Goal: Information Seeking & Learning: Learn about a topic

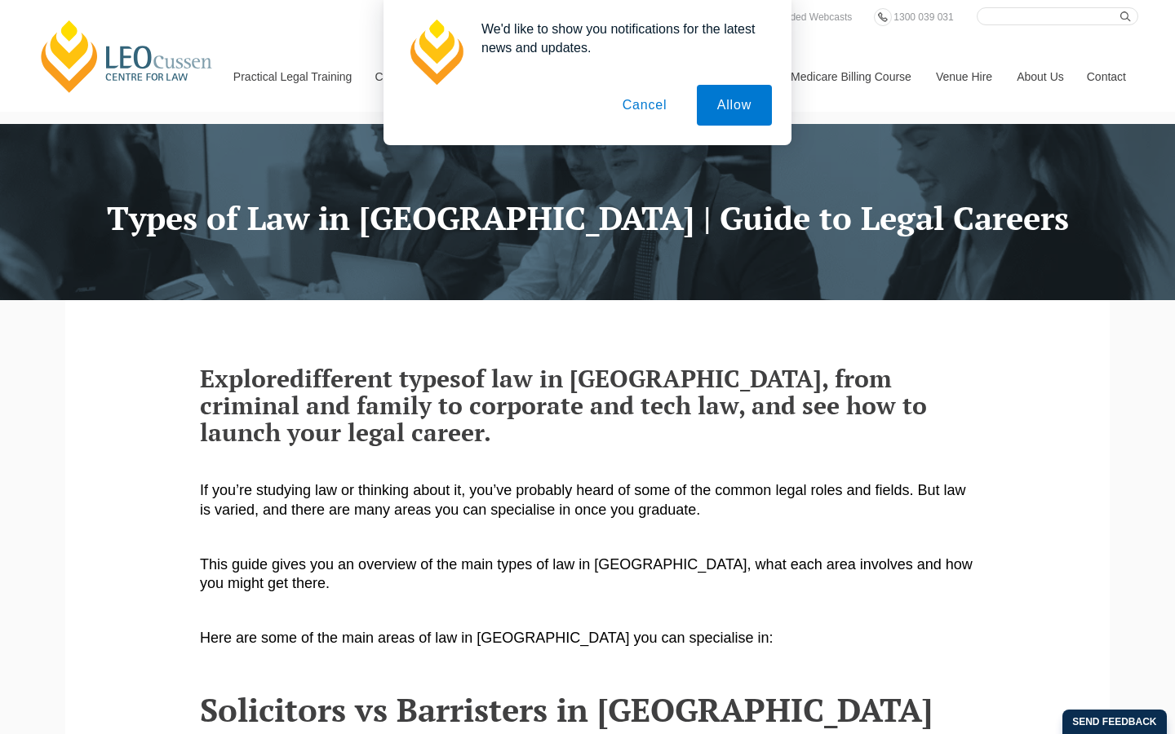
click at [633, 104] on button "Cancel" at bounding box center [645, 105] width 86 height 41
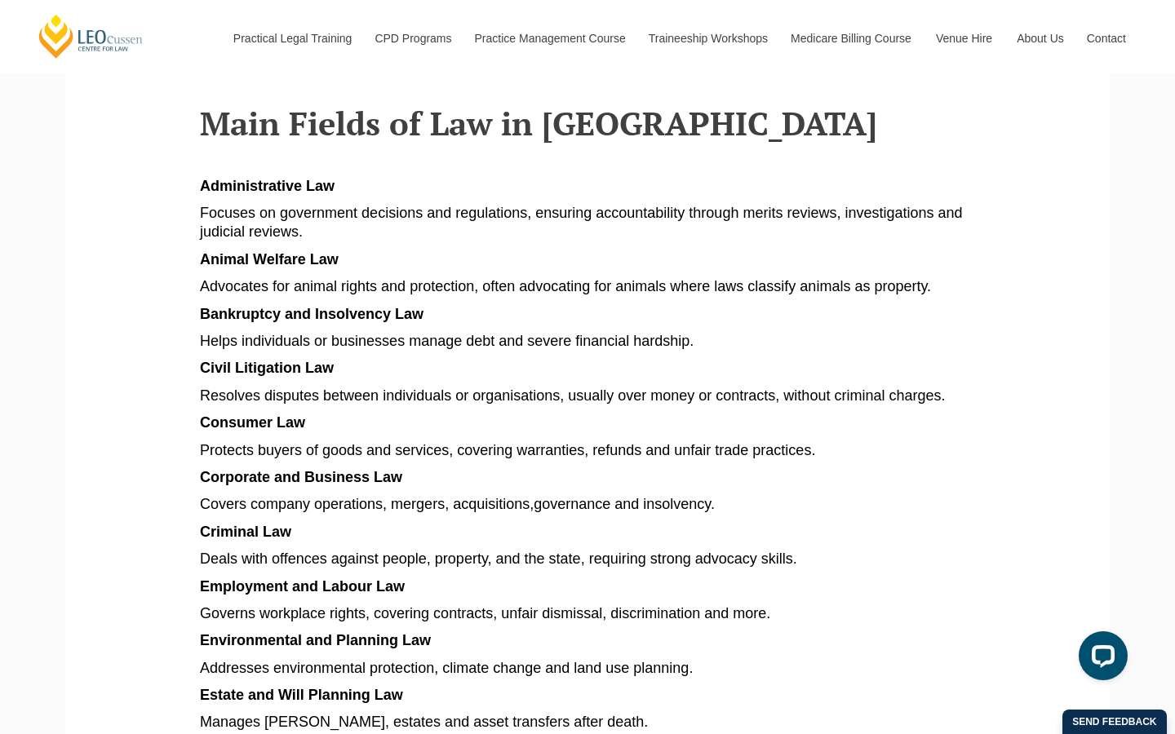
scroll to position [831, 0]
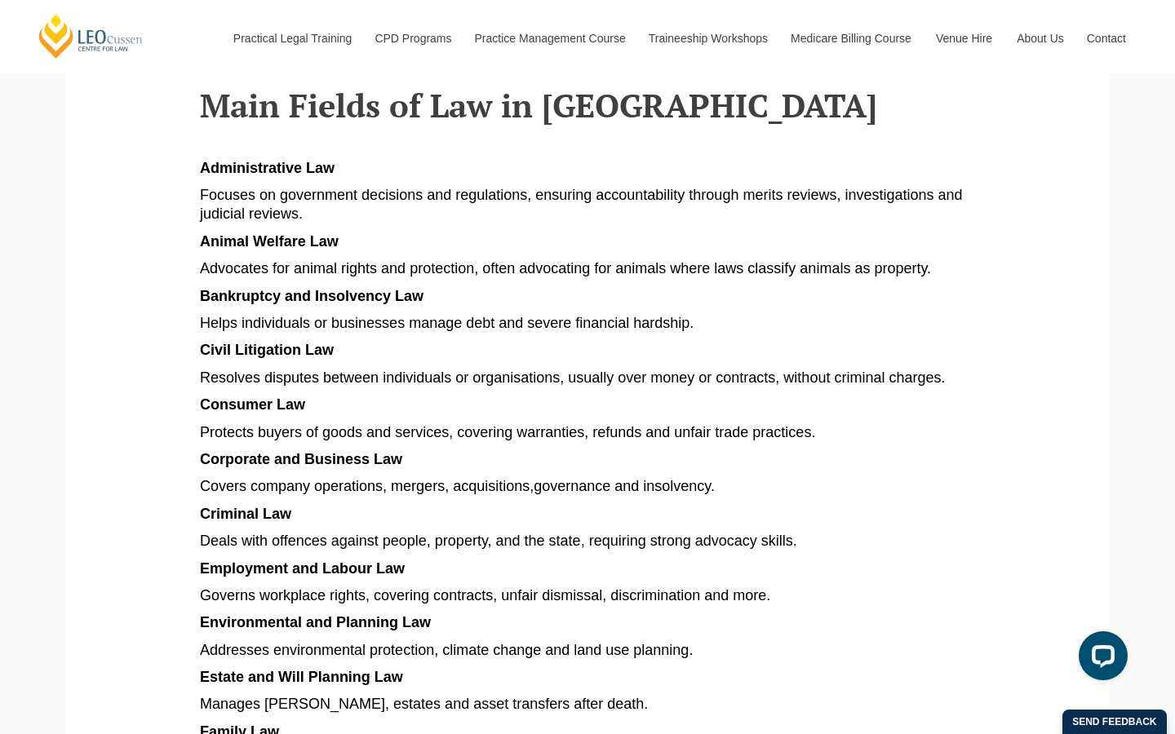
click at [401, 478] on span "Covers company operations, mergers, acquisitions" at bounding box center [365, 486] width 330 height 16
click at [405, 478] on span "Covers company operations, mergers, acquisitions" at bounding box center [365, 486] width 330 height 16
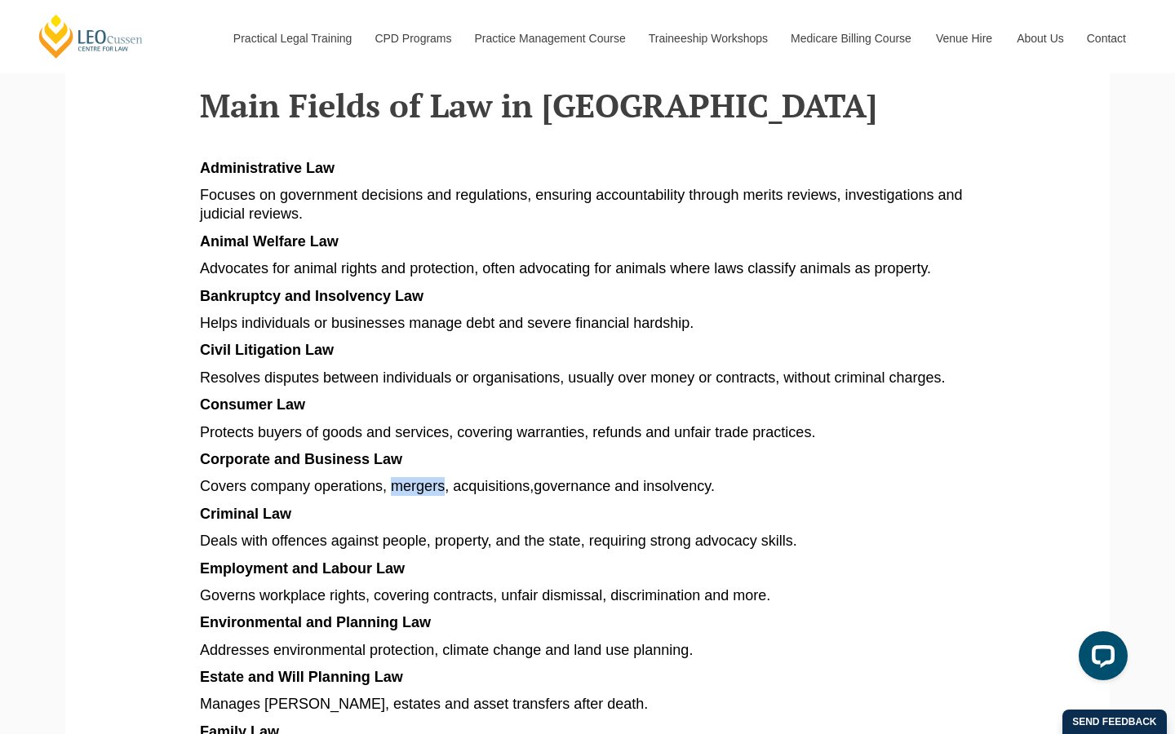
click at [132, 373] on section "Explore different types of law in [GEOGRAPHIC_DATA], from criminal and family t…" at bounding box center [588, 583] width 1020 height 2227
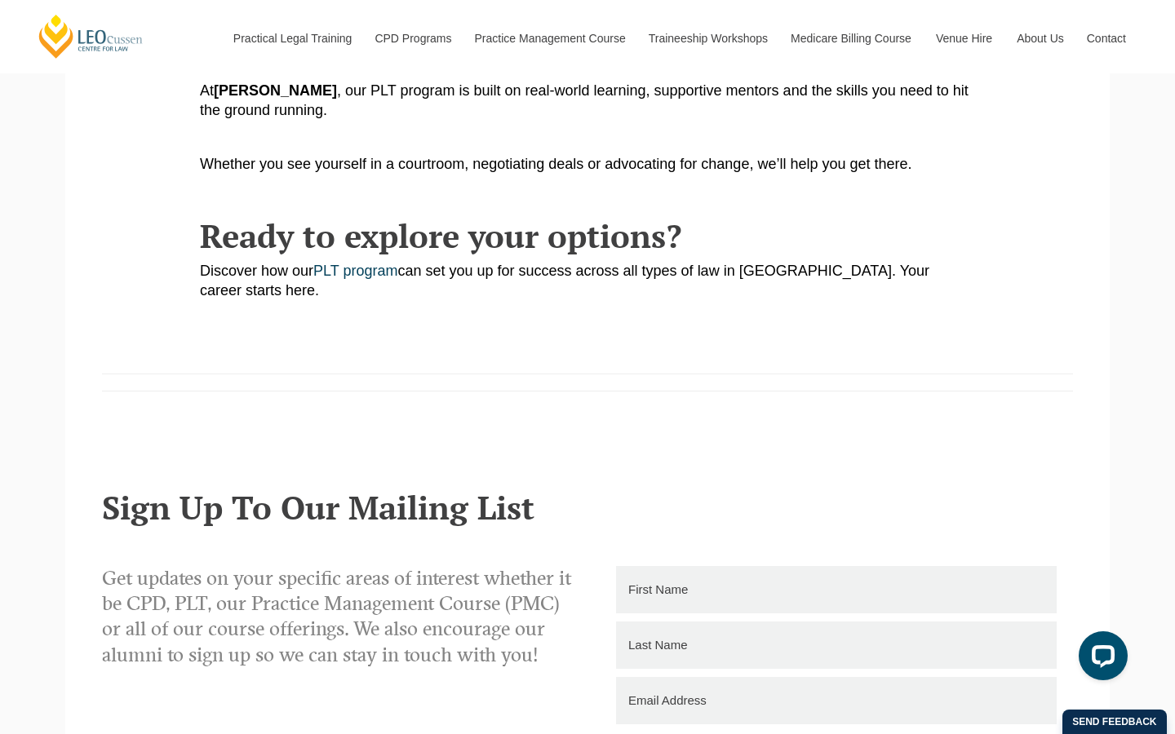
scroll to position [2175, 0]
